Goal: Transaction & Acquisition: Purchase product/service

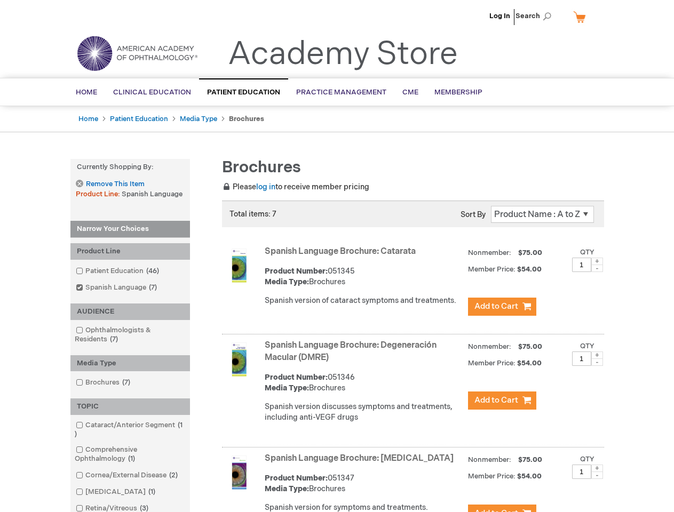
click at [536, 16] on span "Search" at bounding box center [535, 15] width 41 height 21
click at [130, 167] on strong "Currently Shopping by:" at bounding box center [129, 167] width 119 height 17
click at [130, 251] on div "Product Line" at bounding box center [129, 251] width 119 height 17
click at [130, 312] on div "AUDIENCE" at bounding box center [129, 312] width 119 height 17
click at [130, 363] on div "Media Type" at bounding box center [129, 363] width 119 height 17
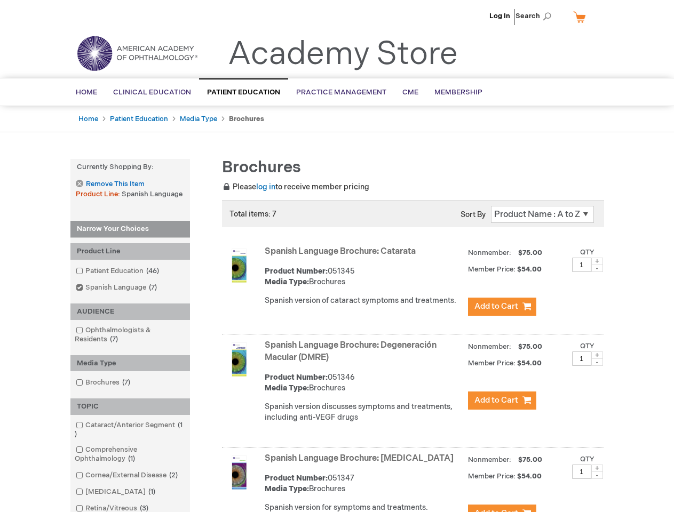
click at [130, 406] on div "TOPIC" at bounding box center [129, 406] width 119 height 17
click at [597, 261] on span at bounding box center [597, 261] width 12 height 7
type input "2"
